Goal: Understand process/instructions: Learn about a topic

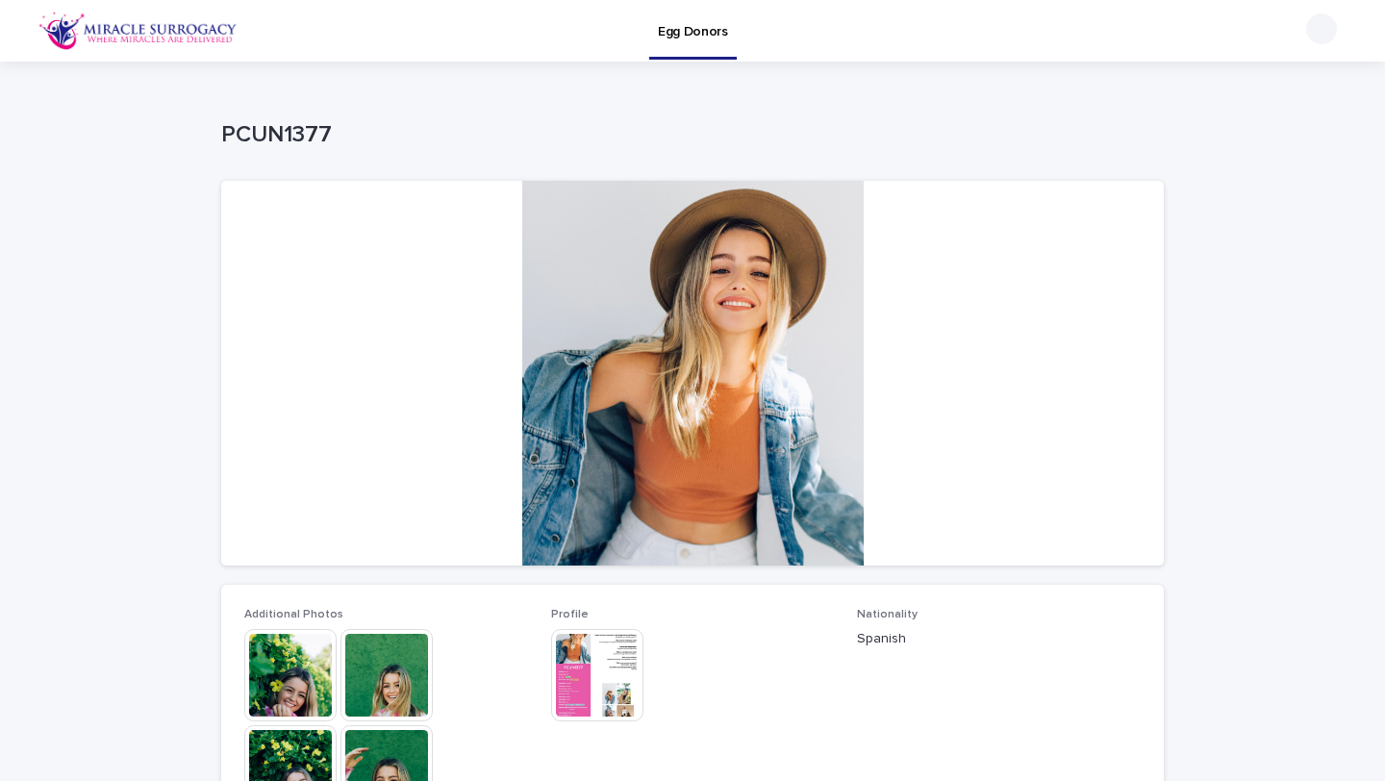
click at [279, 684] on img at bounding box center [290, 675] width 92 height 92
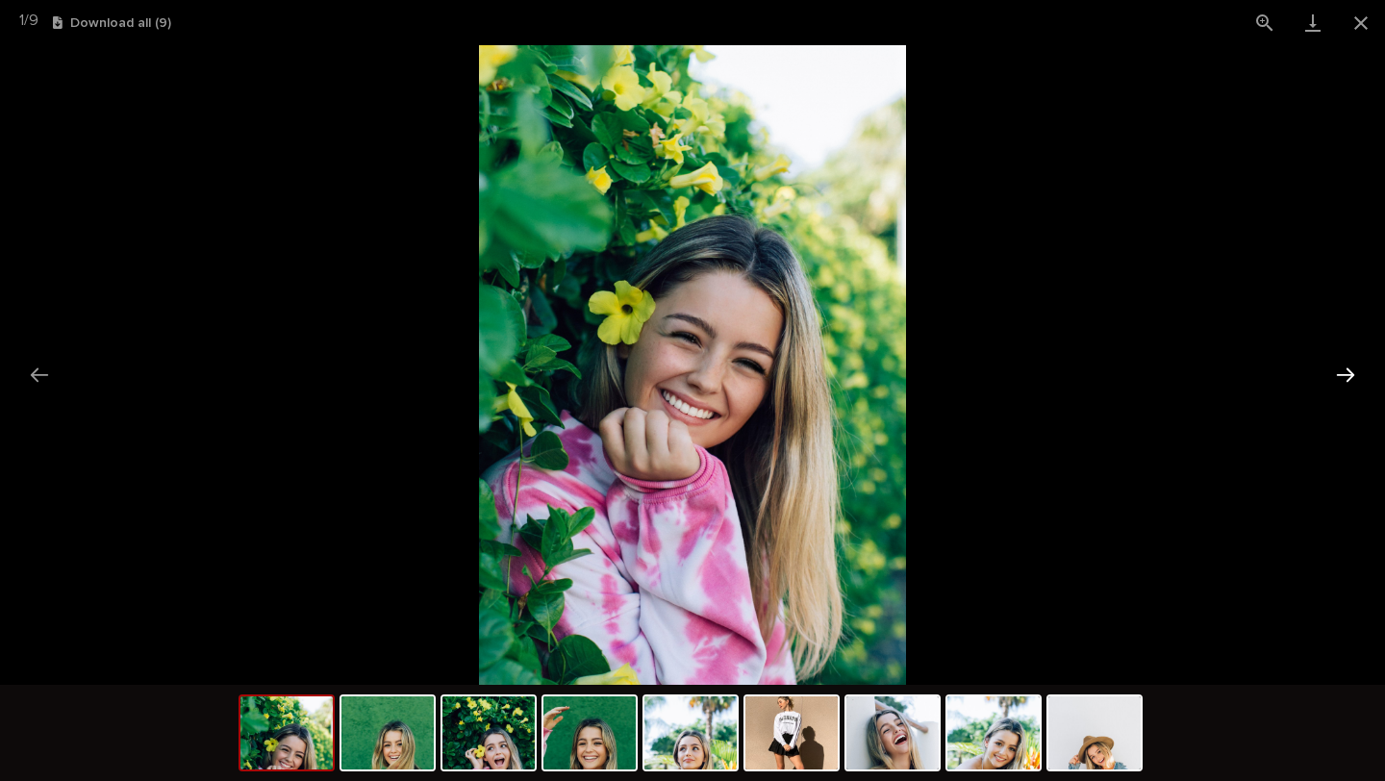
click at [1348, 372] on button "Next slide" at bounding box center [1346, 375] width 40 height 38
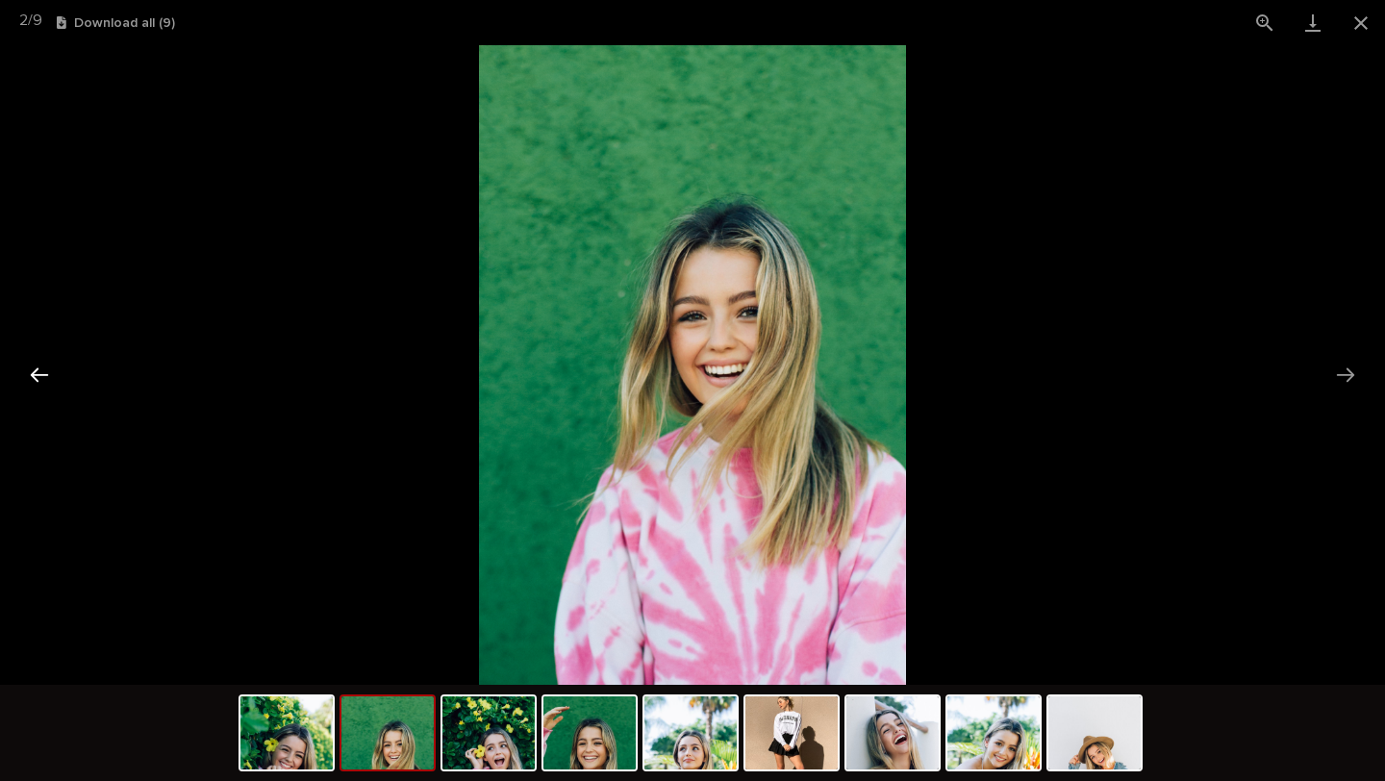
click at [39, 372] on button "Previous slide" at bounding box center [39, 375] width 40 height 38
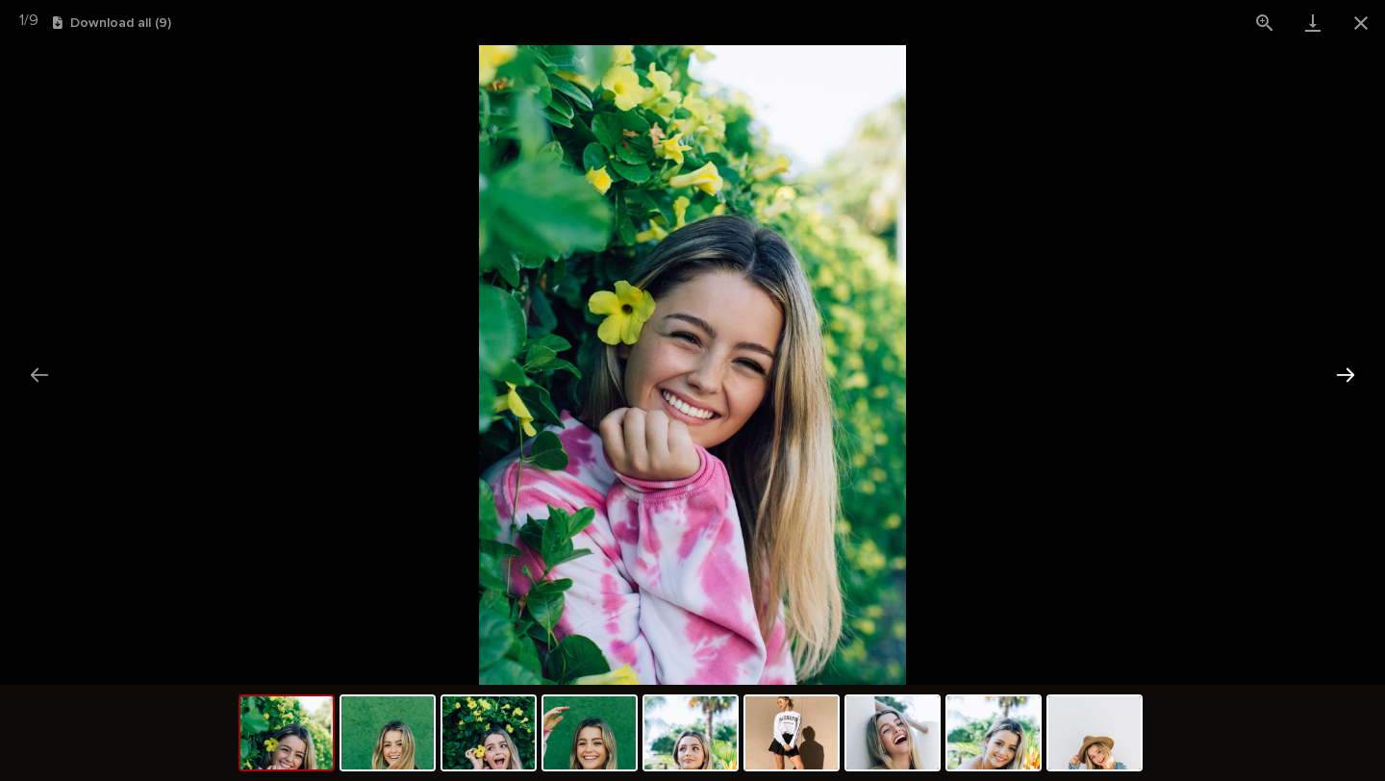
click at [1348, 372] on button "Next slide" at bounding box center [1346, 375] width 40 height 38
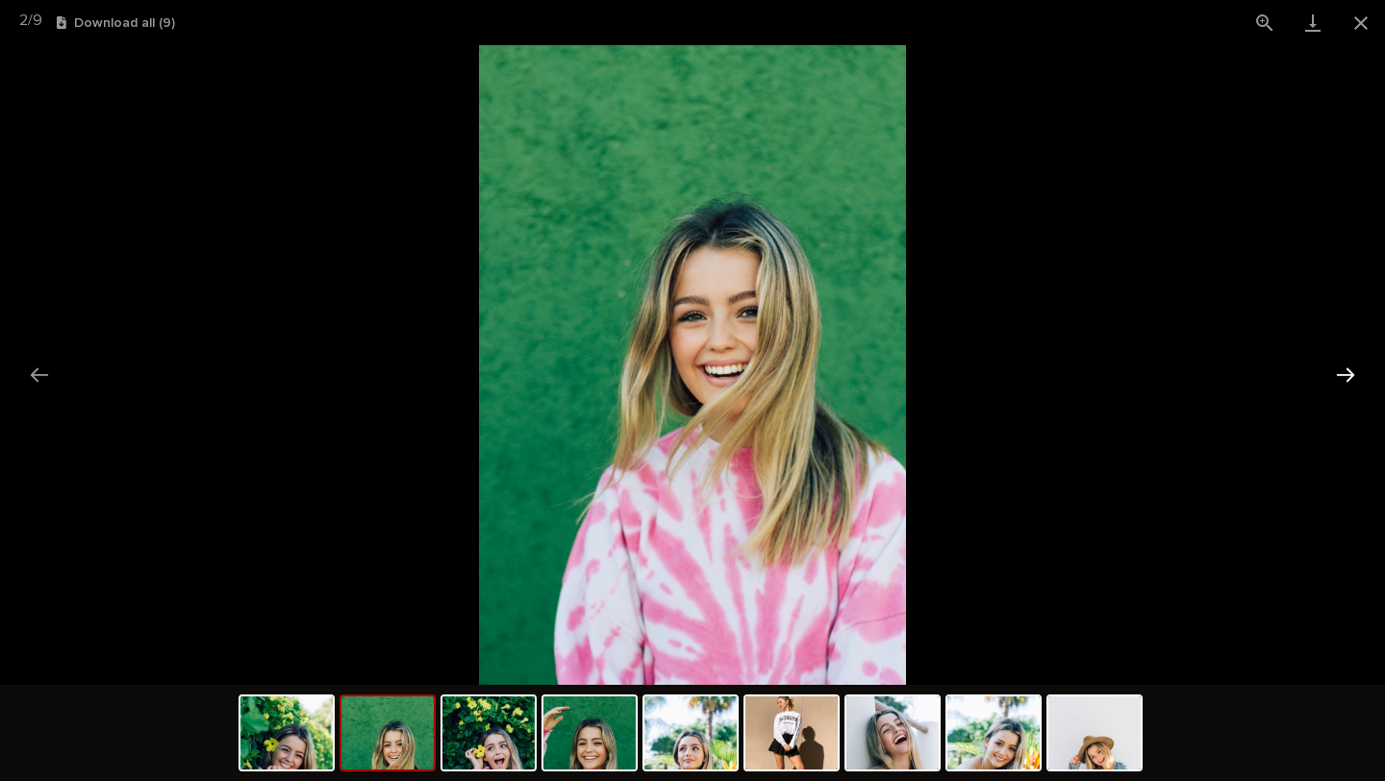
click at [1348, 372] on button "Next slide" at bounding box center [1346, 375] width 40 height 38
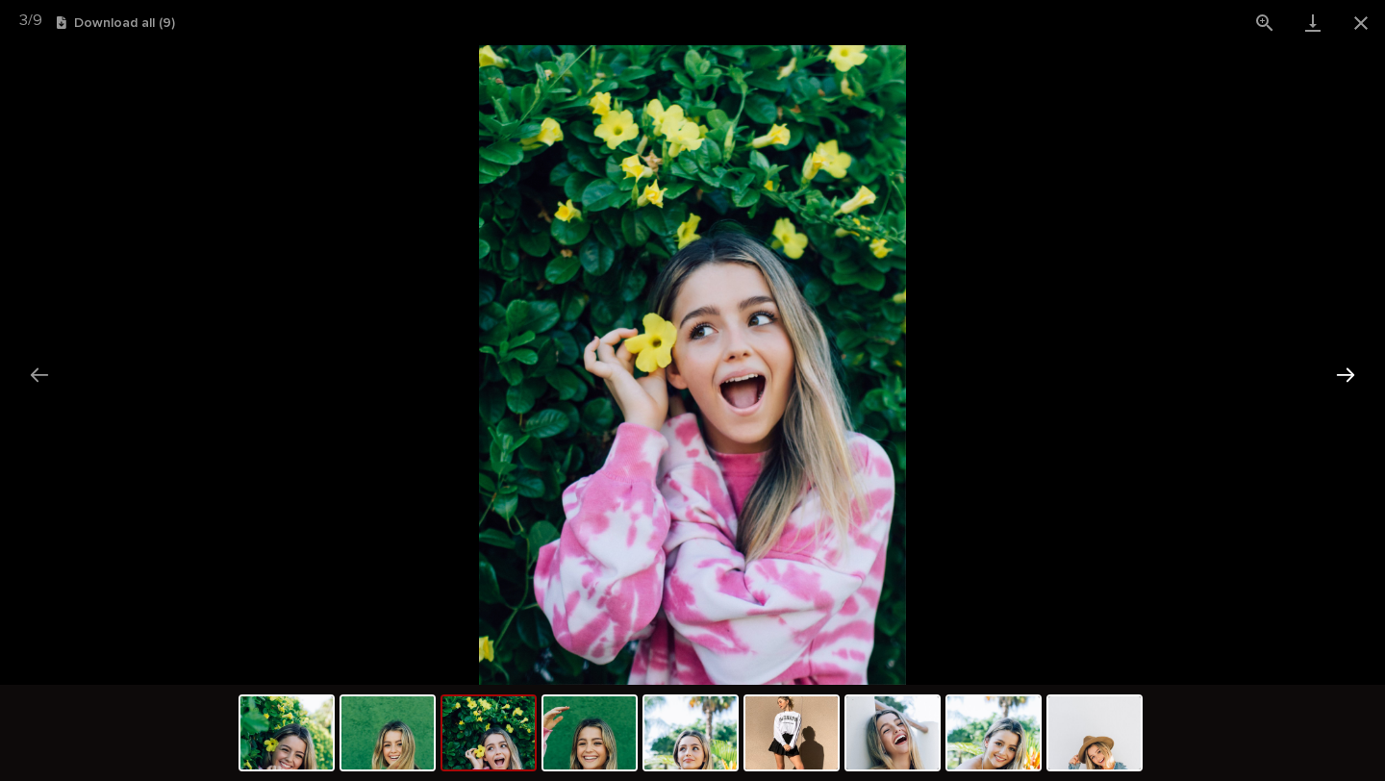
click at [1348, 372] on button "Next slide" at bounding box center [1346, 375] width 40 height 38
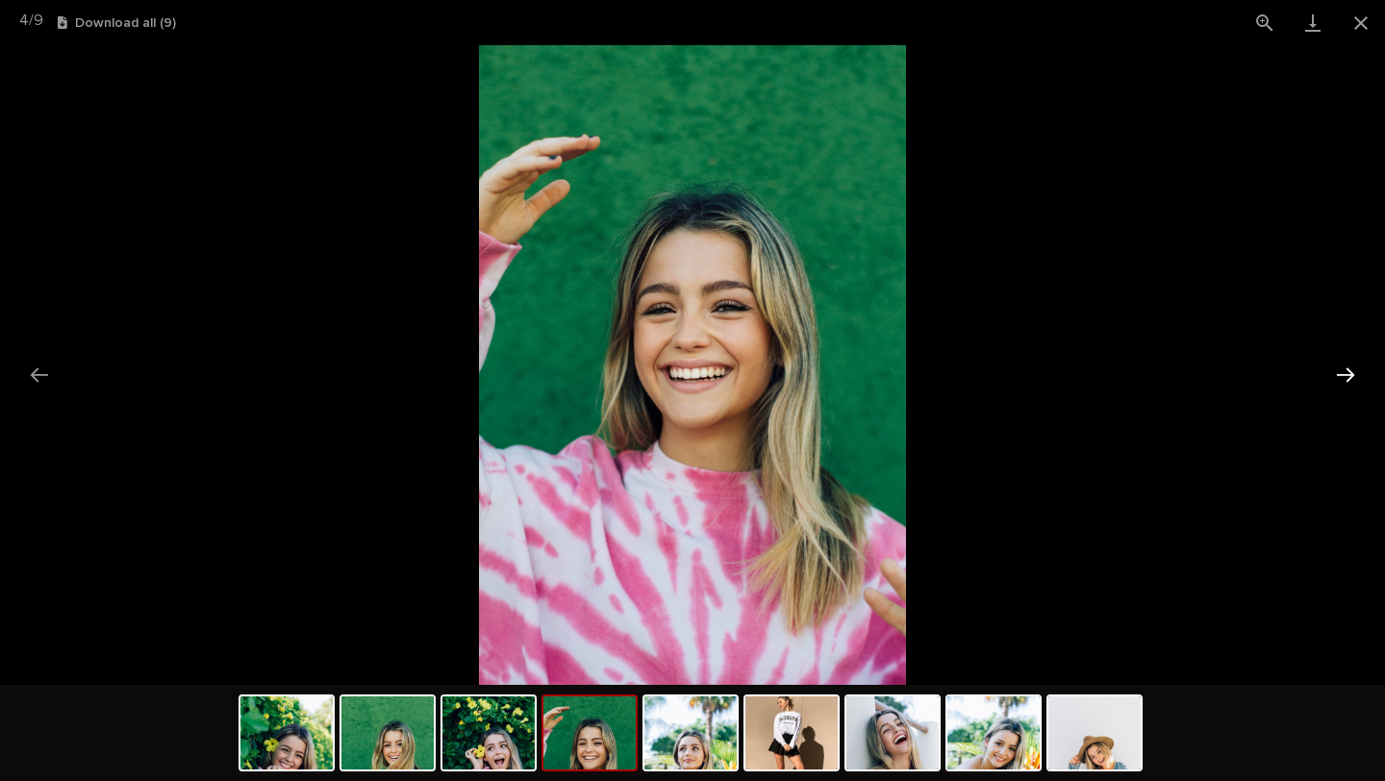
click at [1348, 371] on button "Next slide" at bounding box center [1346, 375] width 40 height 38
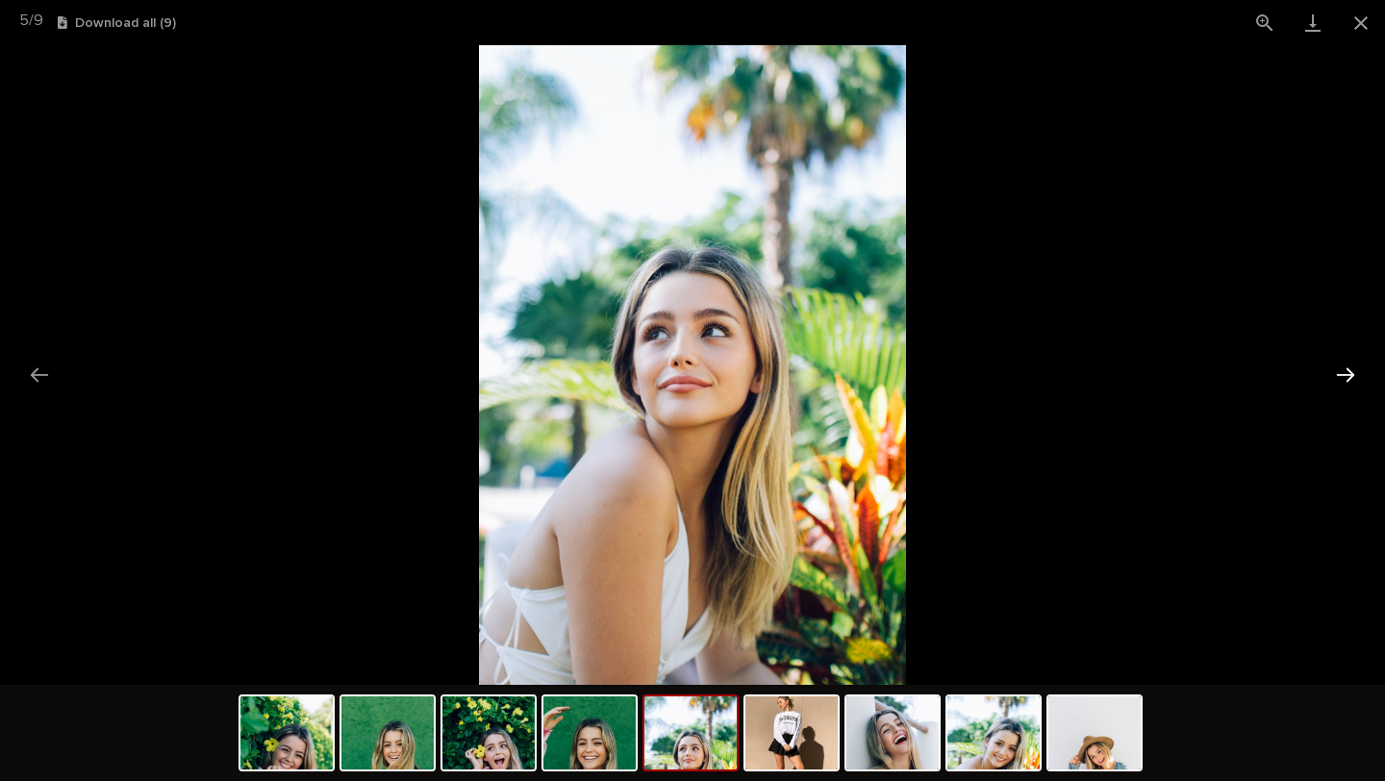
click at [1348, 371] on button "Next slide" at bounding box center [1346, 375] width 40 height 38
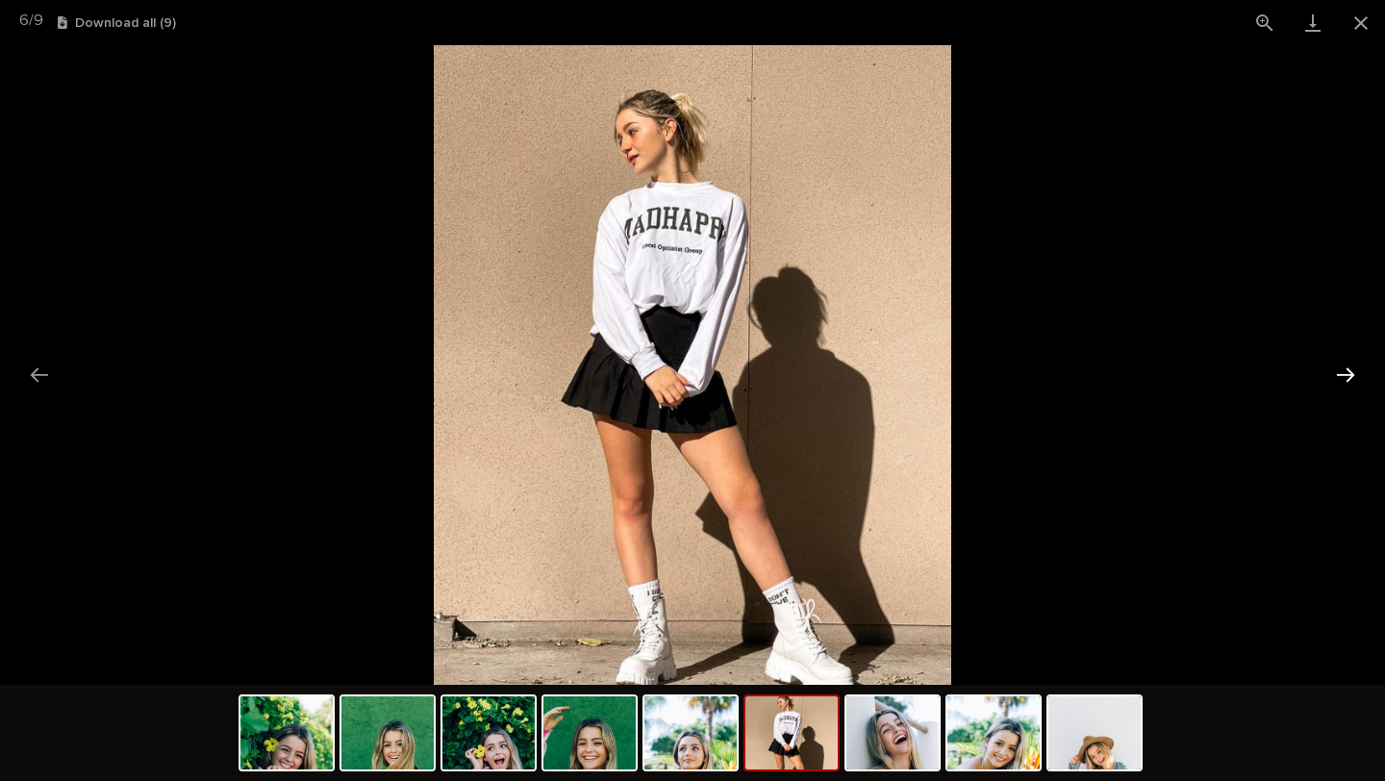
click at [1348, 370] on button "Next slide" at bounding box center [1346, 375] width 40 height 38
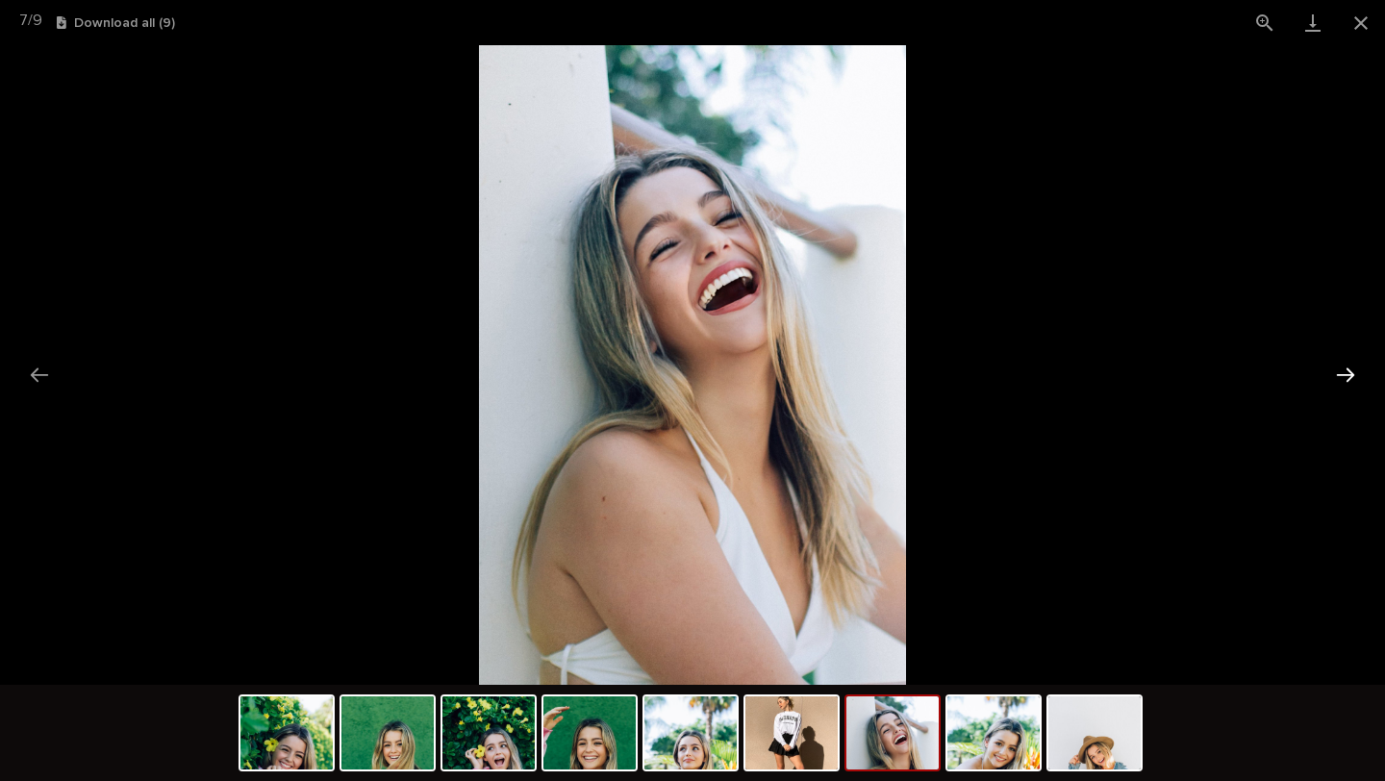
click at [1348, 370] on button "Next slide" at bounding box center [1346, 375] width 40 height 38
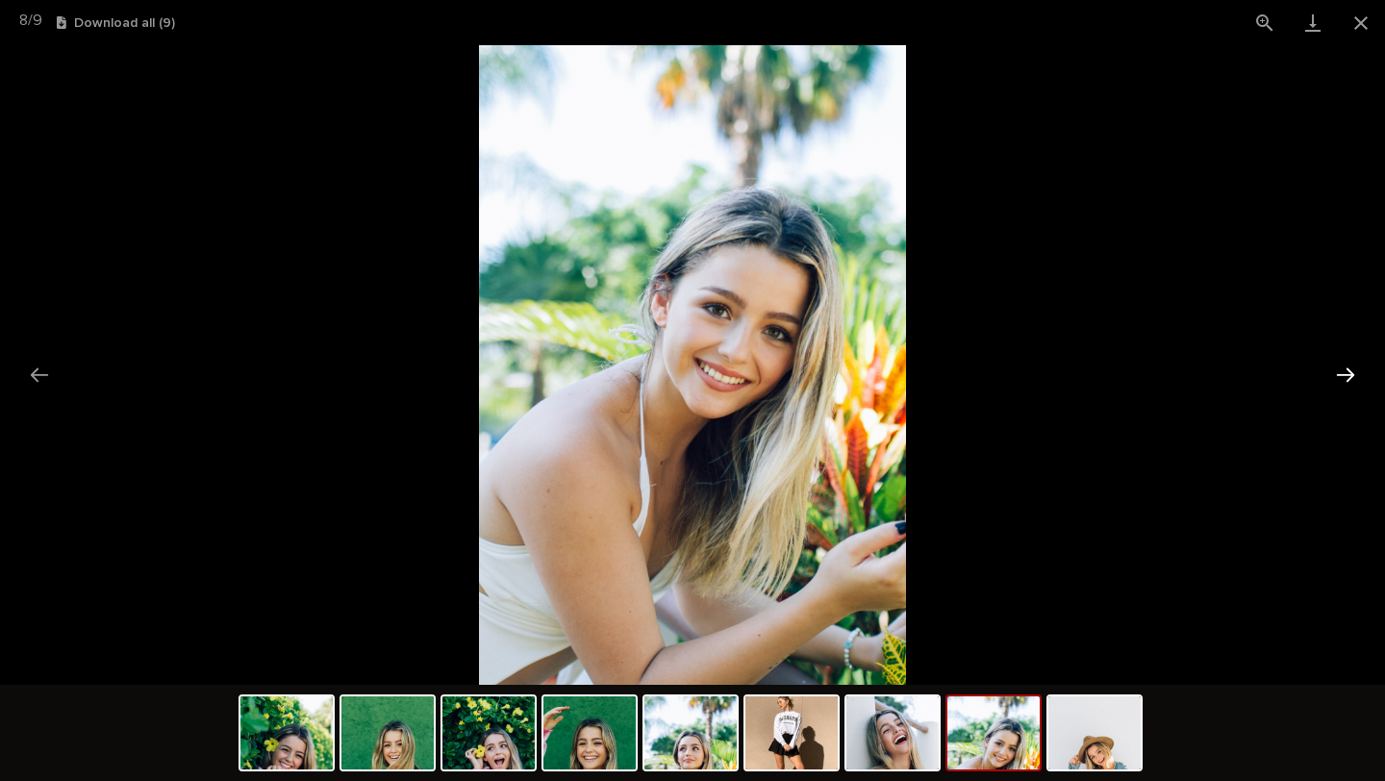
click at [1340, 375] on button "Next slide" at bounding box center [1346, 375] width 40 height 38
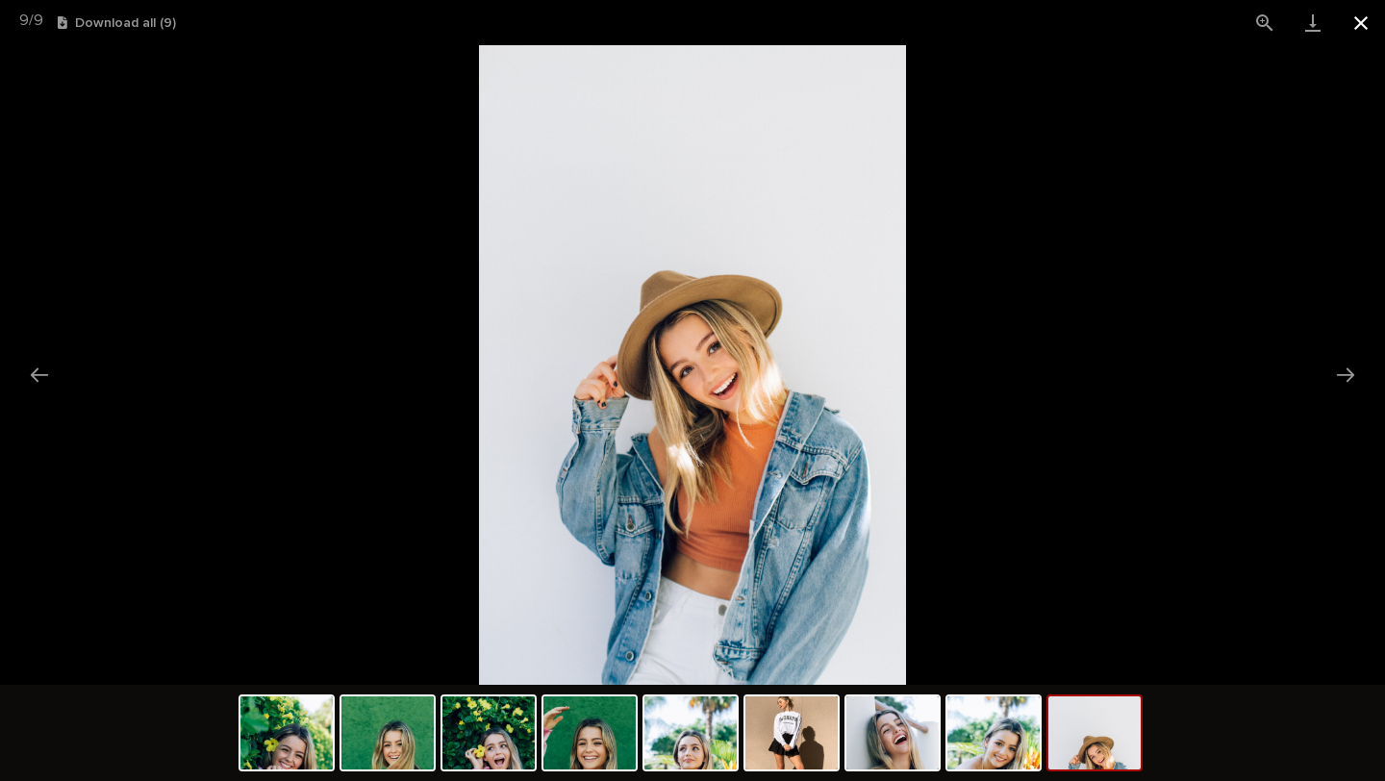
click at [1365, 18] on button "Close gallery" at bounding box center [1361, 22] width 48 height 45
